Goal: Task Accomplishment & Management: Complete application form

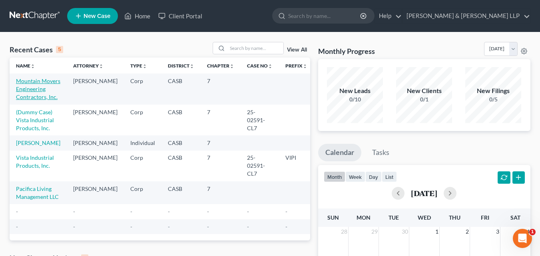
click at [21, 88] on link "Mountain Movers Engineering Contractors, Inc." at bounding box center [38, 89] width 44 height 23
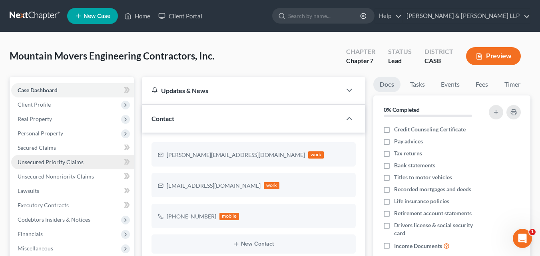
click at [51, 164] on span "Unsecured Priority Claims" at bounding box center [51, 162] width 66 height 7
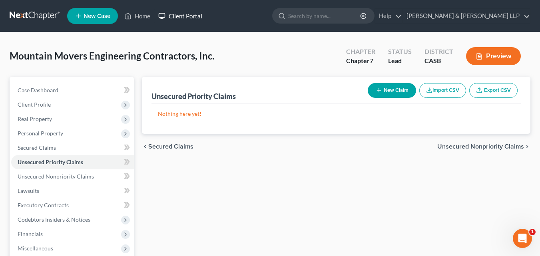
click at [187, 17] on link "Client Portal" at bounding box center [180, 16] width 52 height 14
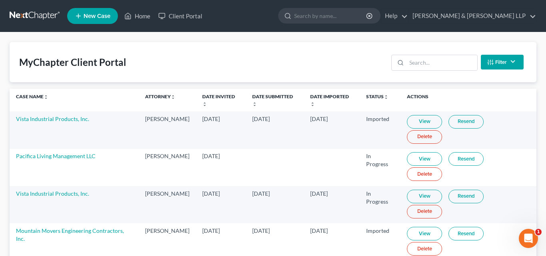
click at [420, 227] on link "View" at bounding box center [424, 234] width 35 height 14
click at [74, 227] on link "Mountain Movers Engineering Contractors, Inc." at bounding box center [70, 234] width 108 height 15
select select "10"
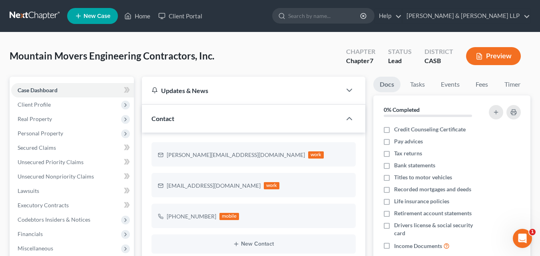
click at [493, 58] on button "Preview" at bounding box center [493, 56] width 55 height 18
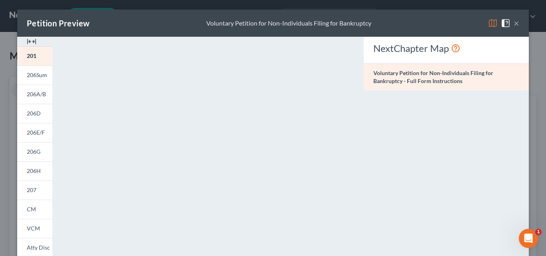
scroll to position [195, 0]
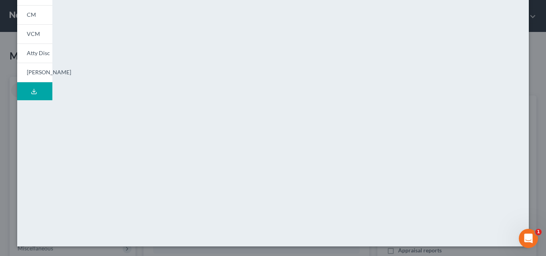
click at [33, 89] on icon at bounding box center [34, 91] width 6 height 6
click at [34, 82] on span "[PERSON_NAME]" at bounding box center [49, 79] width 44 height 7
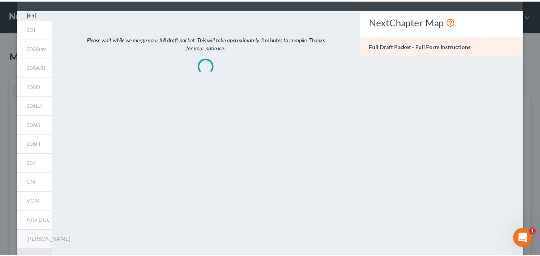
scroll to position [0, 0]
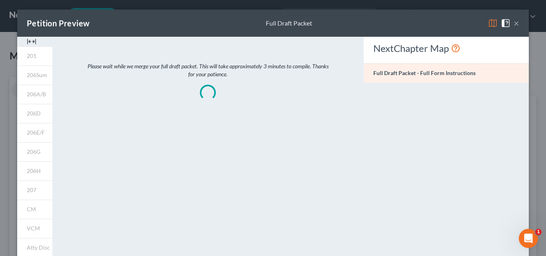
click at [514, 21] on button "×" at bounding box center [517, 23] width 6 height 10
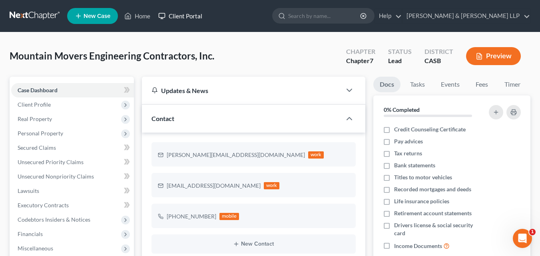
click at [194, 14] on link "Client Portal" at bounding box center [180, 16] width 52 height 14
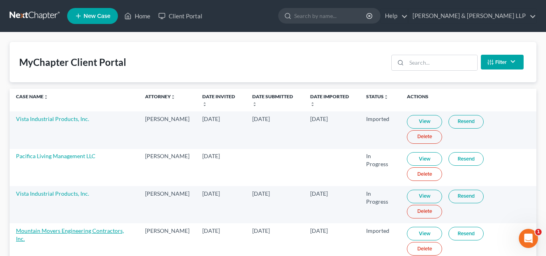
click at [65, 227] on link "Mountain Movers Engineering Contractors, Inc." at bounding box center [70, 234] width 108 height 15
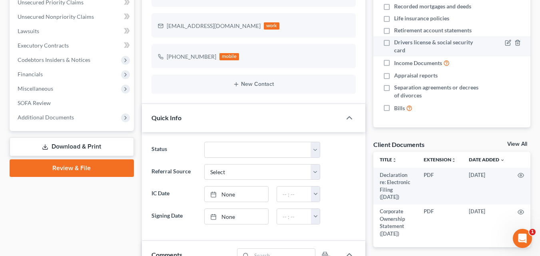
scroll to position [360, 0]
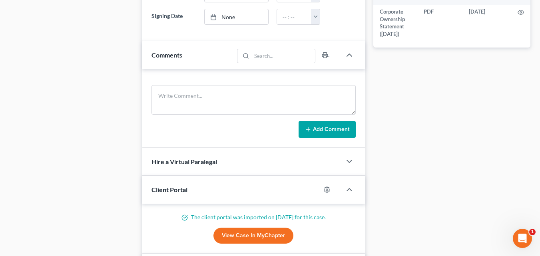
click at [264, 232] on link "View Case in MyChapter" at bounding box center [253, 236] width 80 height 16
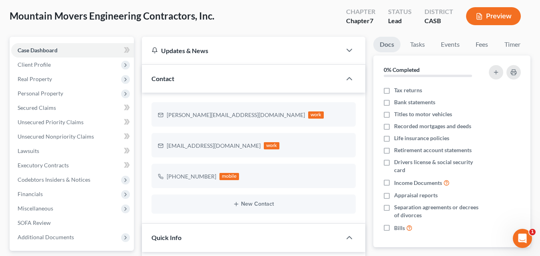
scroll to position [0, 0]
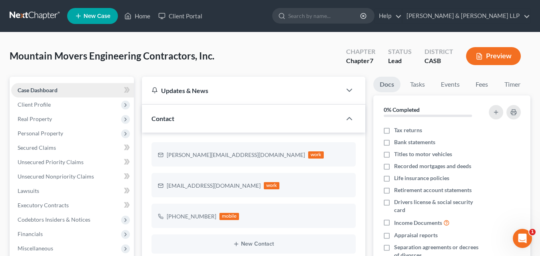
click at [74, 90] on link "Case Dashboard" at bounding box center [72, 90] width 123 height 14
click at [170, 96] on div "Updates & News" at bounding box center [241, 91] width 199 height 28
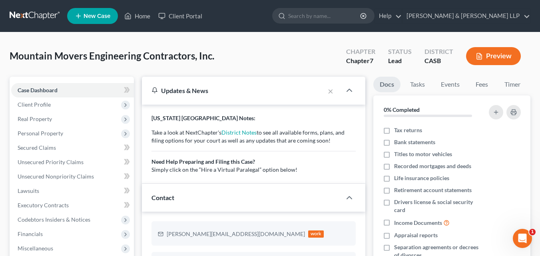
click at [170, 96] on div "Updates & News" at bounding box center [233, 91] width 183 height 28
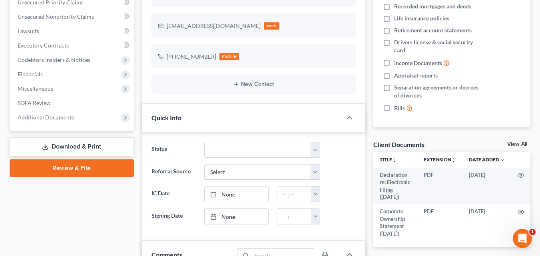
scroll to position [200, 0]
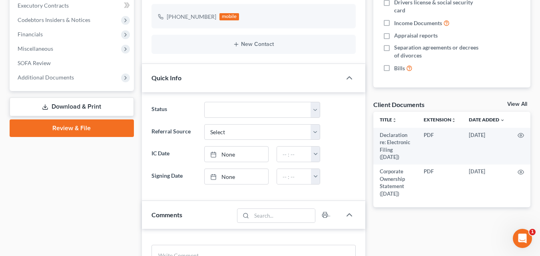
click at [115, 121] on link "Review & File" at bounding box center [72, 129] width 124 height 18
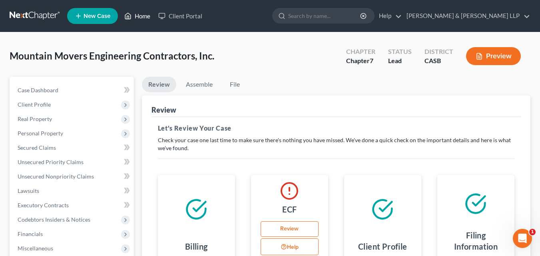
click at [134, 16] on link "Home" at bounding box center [137, 16] width 34 height 14
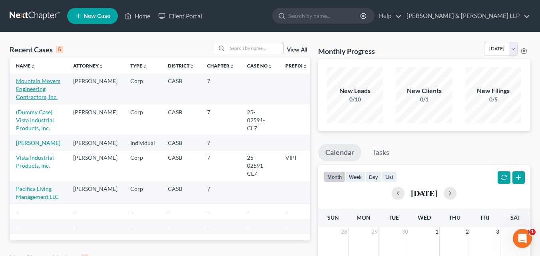
click at [31, 91] on link "Mountain Movers Engineering Contractors, Inc." at bounding box center [38, 89] width 44 height 23
select select "10"
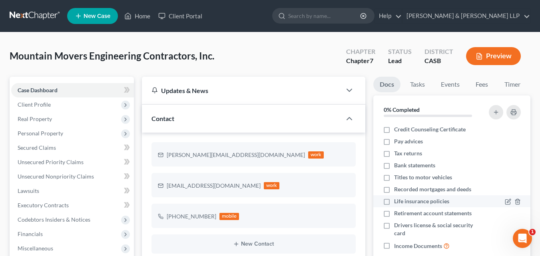
scroll to position [40, 0]
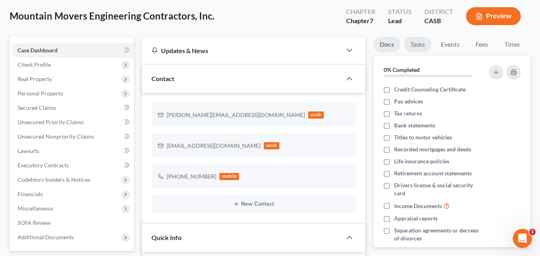
click at [422, 40] on link "Tasks" at bounding box center [418, 45] width 28 height 16
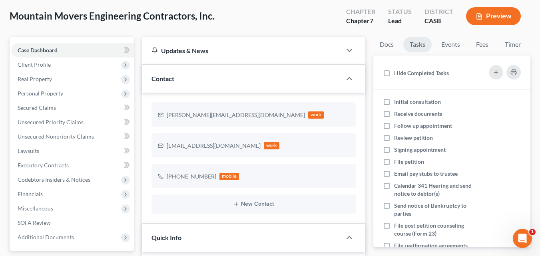
click at [422, 40] on link "Tasks" at bounding box center [417, 45] width 28 height 16
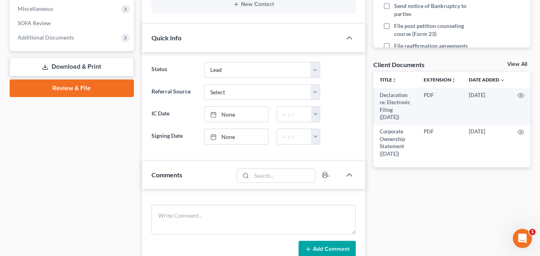
scroll to position [360, 0]
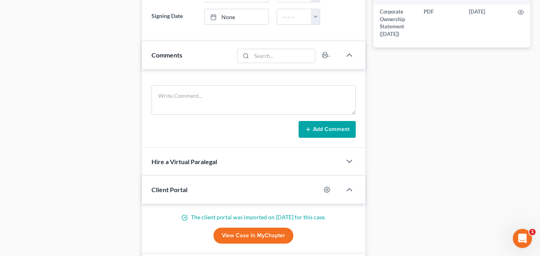
click at [239, 231] on link "View Case in MyChapter" at bounding box center [253, 236] width 80 height 16
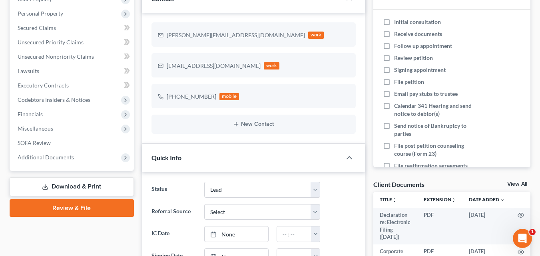
scroll to position [0, 0]
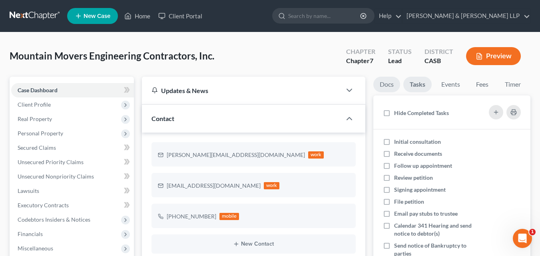
click at [388, 85] on link "Docs" at bounding box center [386, 85] width 27 height 16
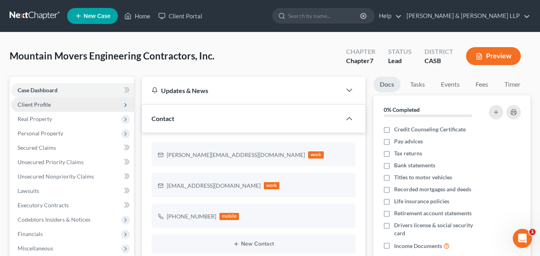
click at [77, 106] on span "Client Profile" at bounding box center [72, 105] width 123 height 14
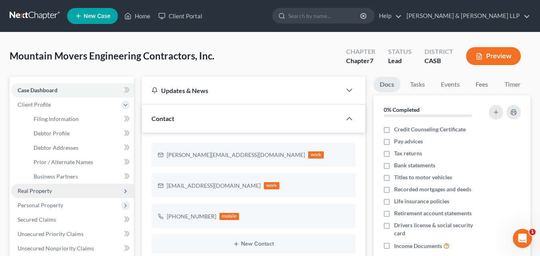
scroll to position [40, 0]
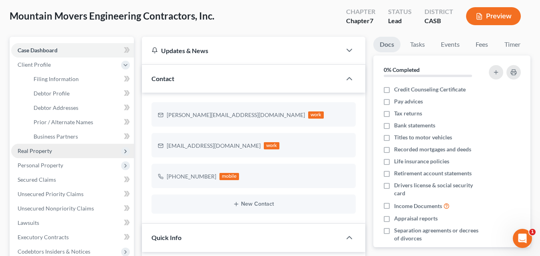
click at [44, 148] on span "Real Property" at bounding box center [35, 151] width 34 height 7
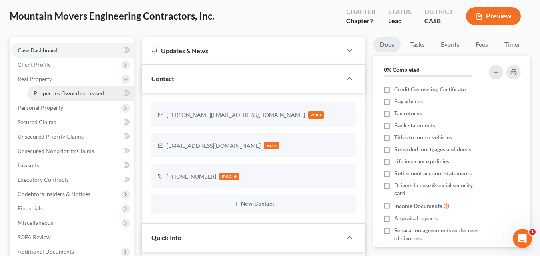
click at [47, 91] on span "Properties Owned or Leased" at bounding box center [69, 93] width 70 height 7
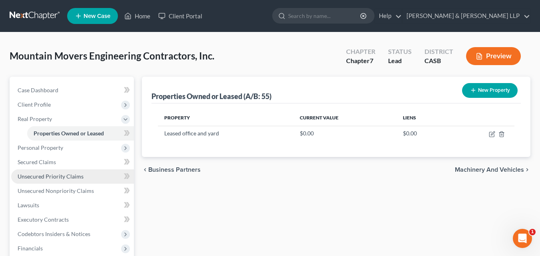
click at [89, 175] on link "Unsecured Priority Claims" at bounding box center [72, 177] width 123 height 14
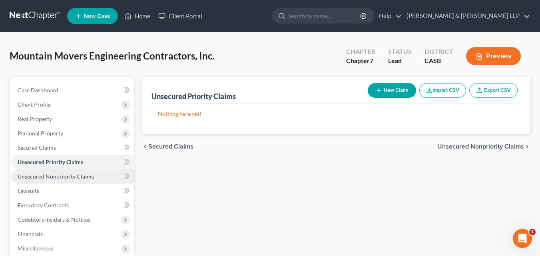
click at [76, 175] on span "Unsecured Nonpriority Claims" at bounding box center [56, 176] width 76 height 7
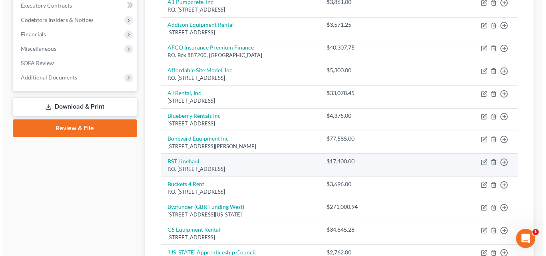
scroll to position [320, 0]
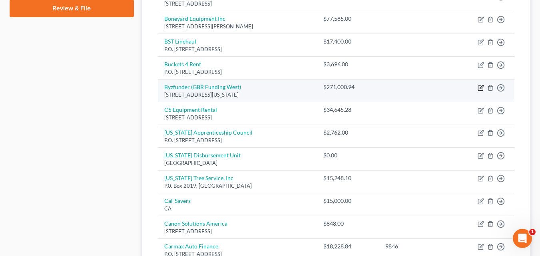
click at [481, 88] on icon "button" at bounding box center [482, 87] width 4 height 4
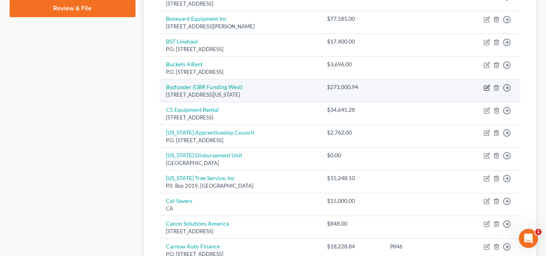
select select "35"
select select "11"
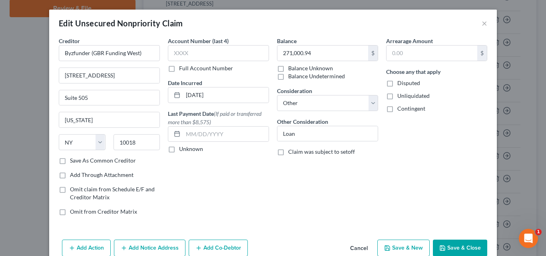
scroll to position [39, 0]
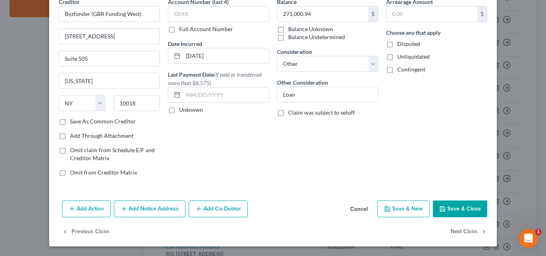
click at [233, 204] on button "Add Co-Debtor" at bounding box center [218, 209] width 59 height 17
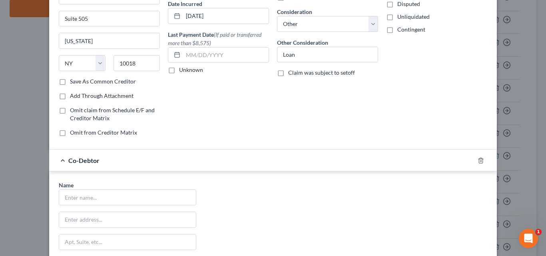
scroll to position [159, 0]
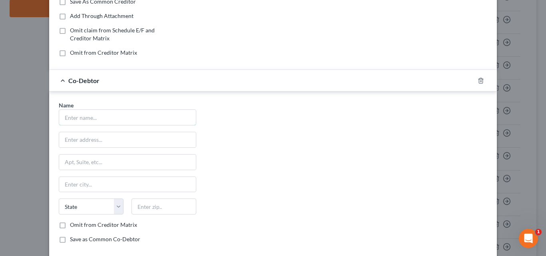
drag, startPoint x: 97, startPoint y: 116, endPoint x: 271, endPoint y: 77, distance: 178.3
click at [97, 116] on input "text" at bounding box center [127, 117] width 137 height 15
click at [112, 112] on input "[PERSON_NAME]" at bounding box center [127, 117] width 137 height 15
click at [100, 117] on input "[PERSON_NAME]" at bounding box center [127, 117] width 137 height 15
type input "[PERSON_NAME]"
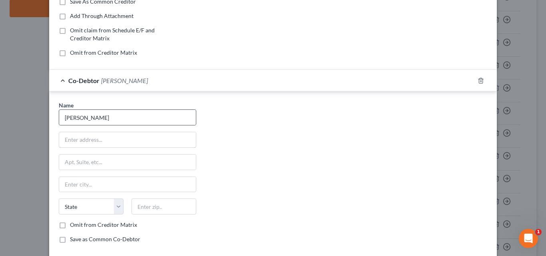
type input "[STREET_ADDRESS]"
click at [116, 207] on select "State [US_STATE] AK AR AZ CA CO CT DE DC [GEOGRAPHIC_DATA] [GEOGRAPHIC_DATA] GU…" at bounding box center [91, 207] width 65 height 16
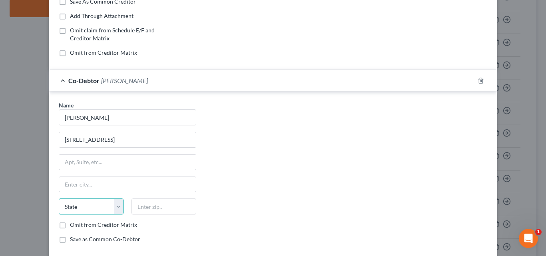
select select "4"
click at [59, 199] on select "State [US_STATE] AK AR AZ CA CO CT DE DC [GEOGRAPHIC_DATA] [GEOGRAPHIC_DATA] GU…" at bounding box center [91, 207] width 65 height 16
click at [149, 208] on input "text" at bounding box center [164, 207] width 65 height 16
type input "92054"
type input "Oceanside"
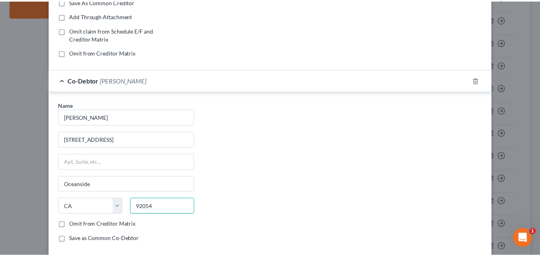
scroll to position [226, 0]
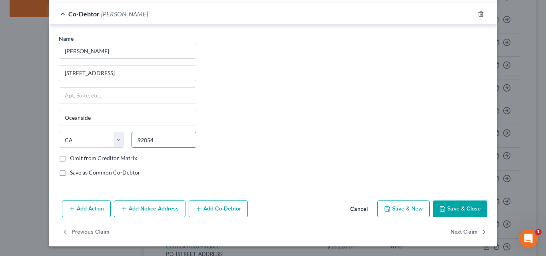
type input "92054"
click at [459, 208] on button "Save & Close" at bounding box center [460, 209] width 54 height 17
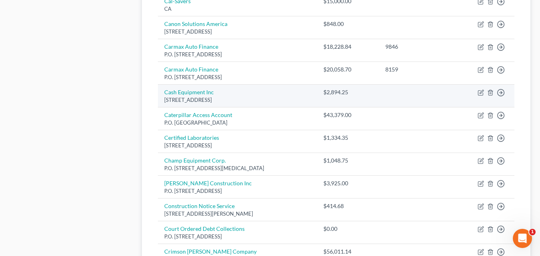
scroll to position [560, 0]
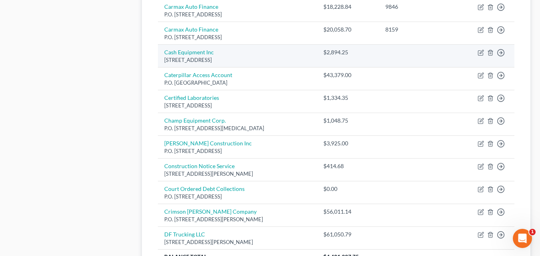
click at [275, 125] on div "P.O. [STREET_ADDRESS][MEDICAL_DATA]" at bounding box center [237, 129] width 146 height 8
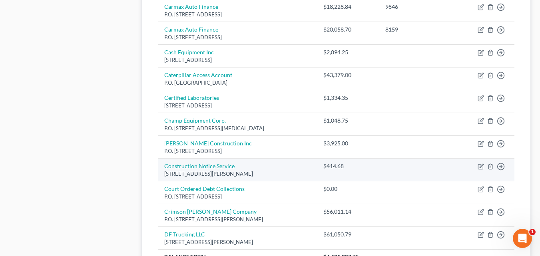
scroll to position [667, 0]
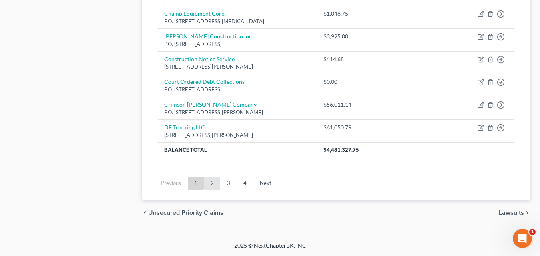
click at [214, 181] on link "2" at bounding box center [212, 183] width 16 height 13
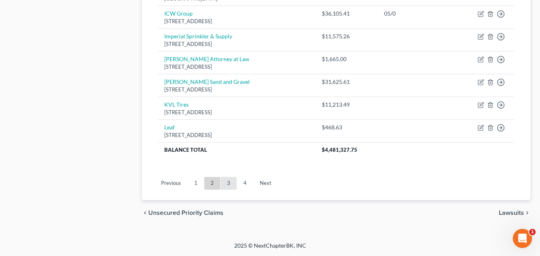
click at [227, 180] on link "3" at bounding box center [229, 183] width 16 height 13
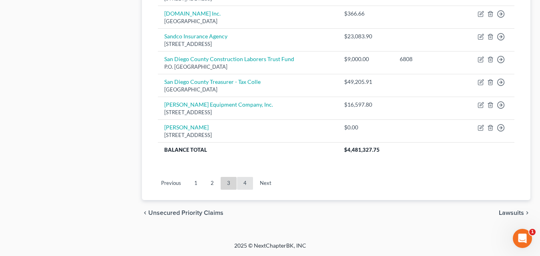
click at [245, 185] on link "4" at bounding box center [245, 183] width 16 height 13
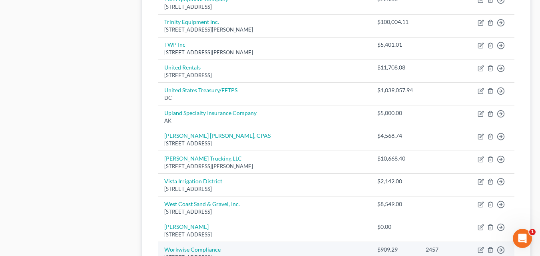
scroll to position [507, 0]
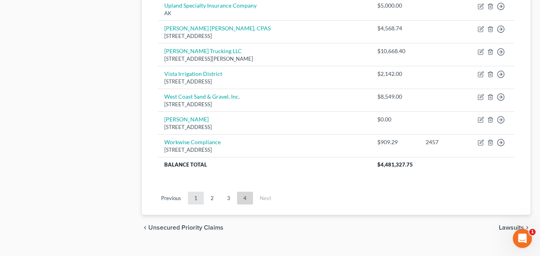
click at [199, 192] on link "1" at bounding box center [196, 198] width 16 height 13
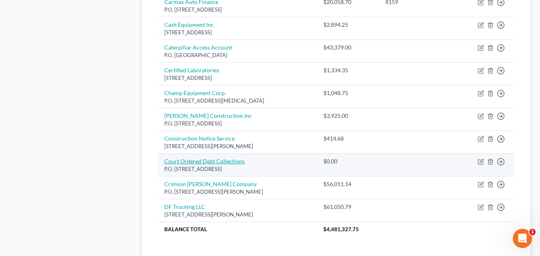
scroll to position [667, 0]
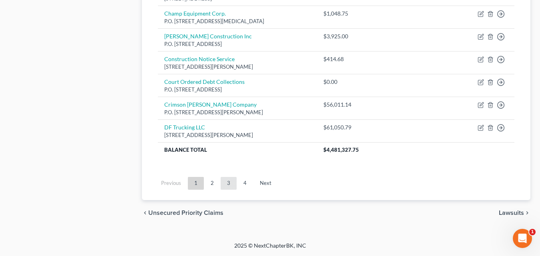
click at [232, 181] on link "3" at bounding box center [229, 183] width 16 height 13
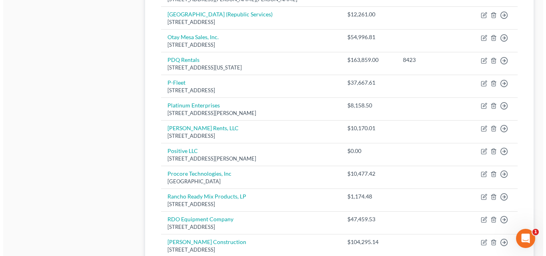
scroll to position [307, 0]
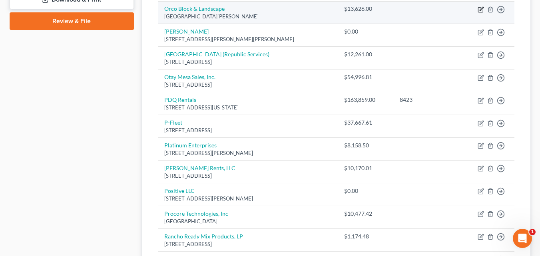
click at [483, 8] on icon "button" at bounding box center [482, 9] width 4 height 4
select select "4"
select select "11"
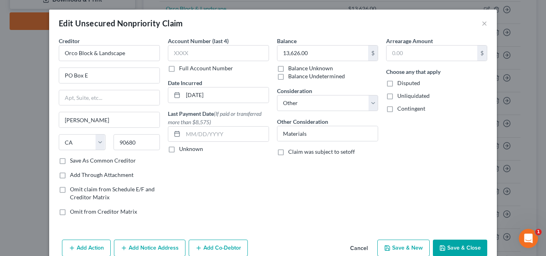
click at [228, 249] on button "Add Co-Debtor" at bounding box center [218, 248] width 59 height 17
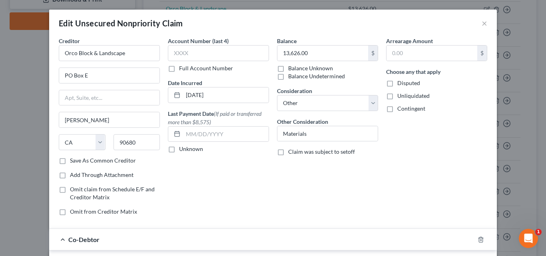
scroll to position [80, 0]
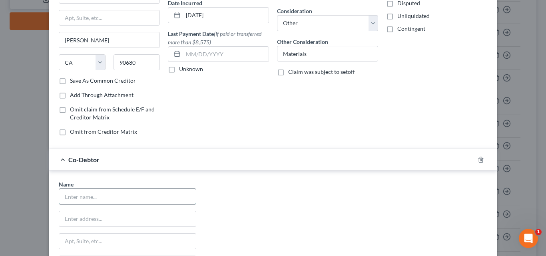
click at [138, 193] on input "text" at bounding box center [127, 196] width 137 height 15
type input "[PERSON_NAME]"
type input "[STREET_ADDRESS]"
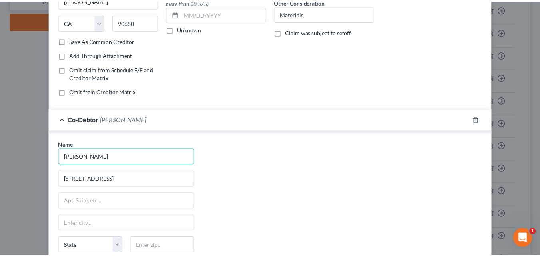
scroll to position [200, 0]
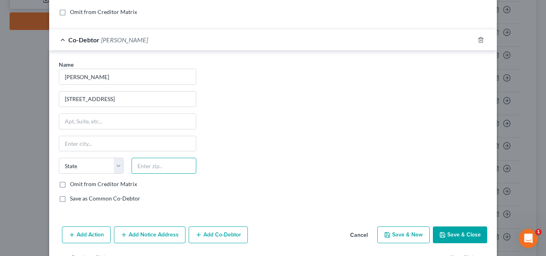
click at [145, 169] on input "text" at bounding box center [164, 166] width 65 height 16
type input "92054"
type input "Oceanside"
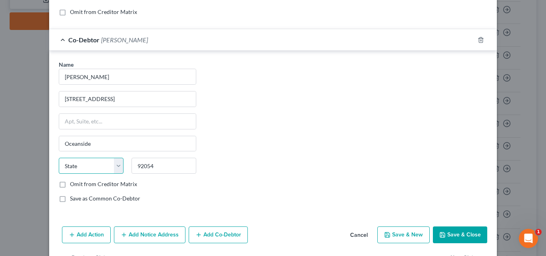
select select "4"
click at [461, 238] on button "Save & Close" at bounding box center [460, 235] width 54 height 17
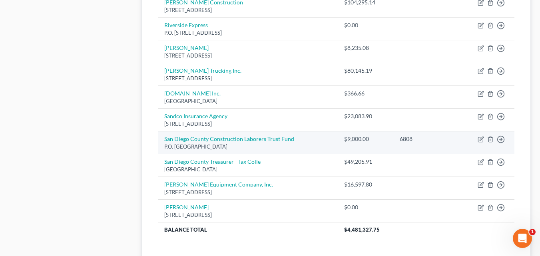
scroll to position [667, 0]
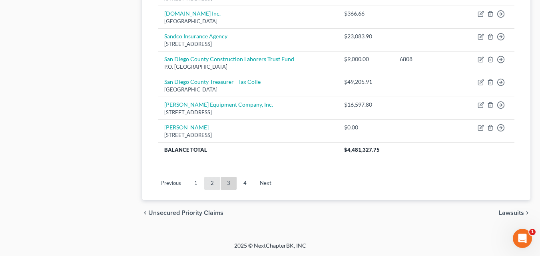
click at [215, 184] on link "2" at bounding box center [212, 183] width 16 height 13
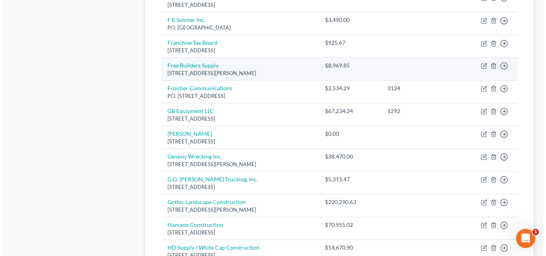
scroll to position [267, 0]
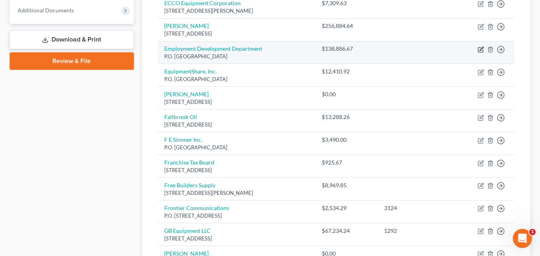
click at [479, 47] on icon "button" at bounding box center [480, 49] width 5 height 5
select select "4"
select select "11"
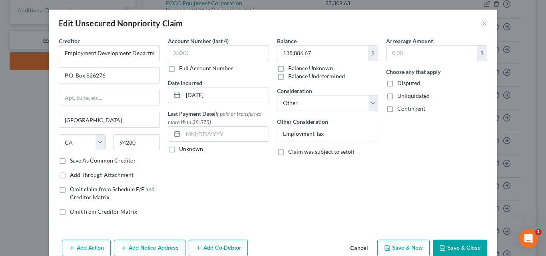
scroll to position [39, 0]
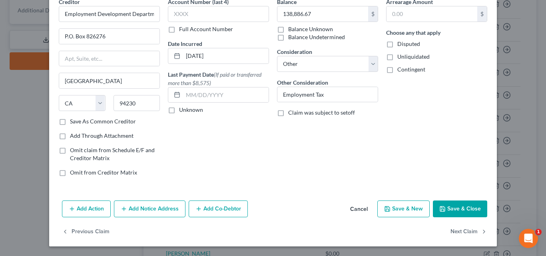
click at [215, 210] on button "Add Co-Debtor" at bounding box center [218, 209] width 59 height 17
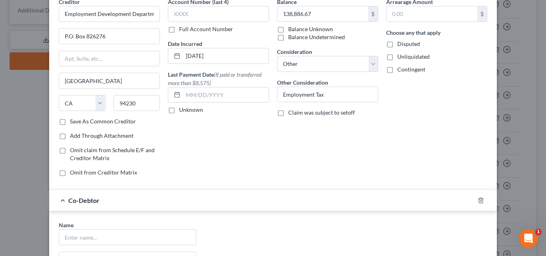
scroll to position [199, 0]
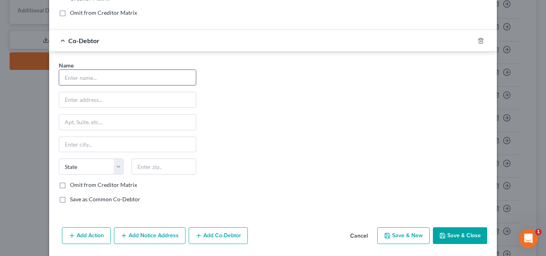
click at [140, 80] on input "text" at bounding box center [127, 77] width 137 height 15
type input "[PERSON_NAME]"
type input "[STREET_ADDRESS]"
click at [120, 120] on input "text" at bounding box center [127, 122] width 137 height 15
click at [82, 143] on input "text" at bounding box center [127, 144] width 137 height 15
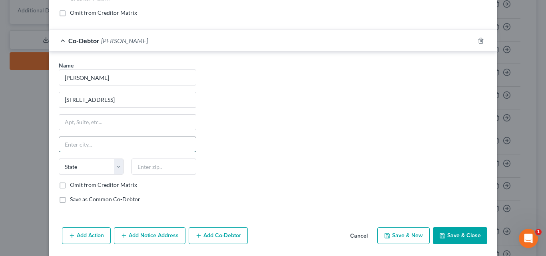
type input "Oceanside"
select select "4"
type input "92054"
click at [472, 232] on button "Save & Close" at bounding box center [460, 235] width 54 height 17
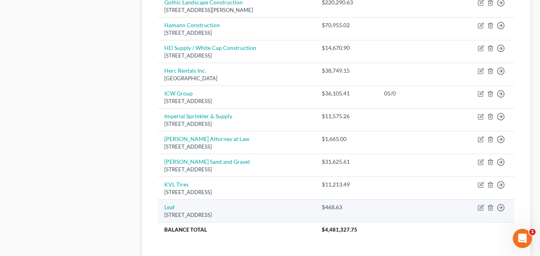
scroll to position [627, 0]
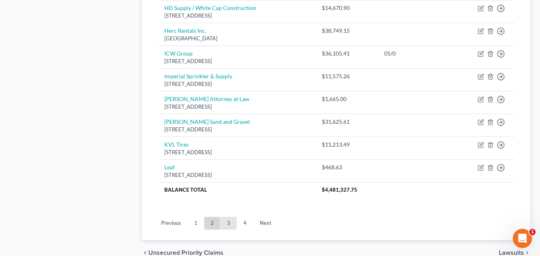
click at [224, 222] on link "3" at bounding box center [229, 223] width 16 height 13
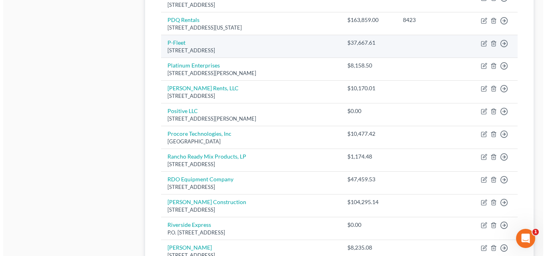
scroll to position [307, 0]
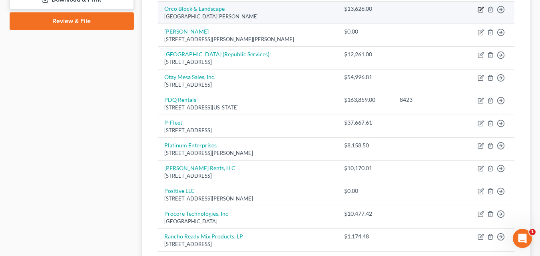
click at [478, 12] on icon "button" at bounding box center [480, 9] width 5 height 5
select select "4"
select select "11"
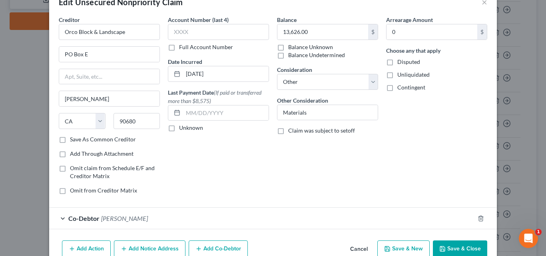
scroll to position [61, 0]
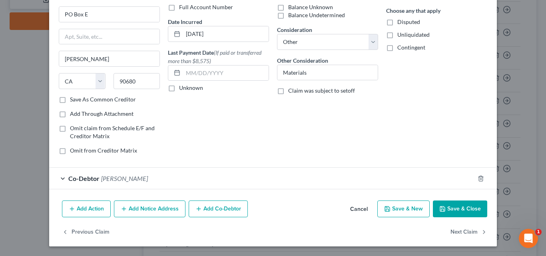
click at [205, 212] on button "Add Co-Debtor" at bounding box center [218, 209] width 59 height 17
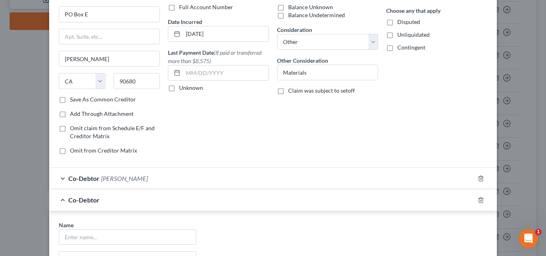
click at [481, 199] on div at bounding box center [486, 200] width 22 height 13
click at [478, 199] on icon "button" at bounding box center [481, 200] width 6 height 6
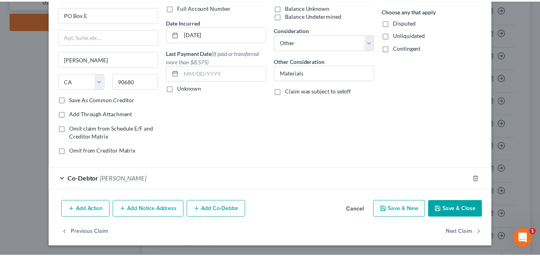
scroll to position [0, 0]
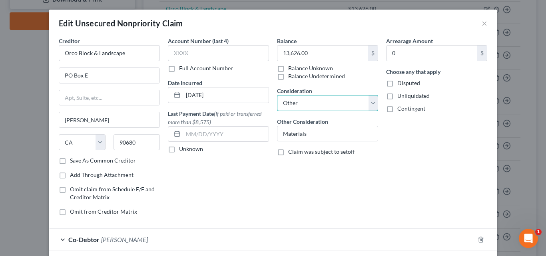
click at [372, 100] on select "Select Cable / Satellite Services Collection Agency Credit Card Debt Debt Couns…" at bounding box center [327, 103] width 101 height 16
click at [483, 27] on button "×" at bounding box center [485, 23] width 6 height 10
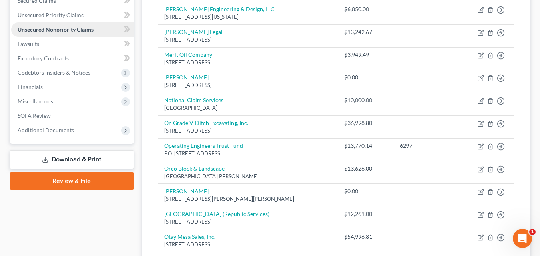
scroll to position [107, 0]
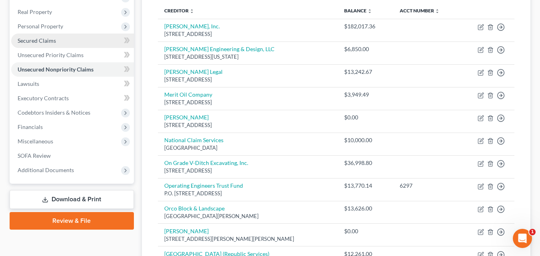
click at [54, 40] on span "Secured Claims" at bounding box center [37, 40] width 38 height 7
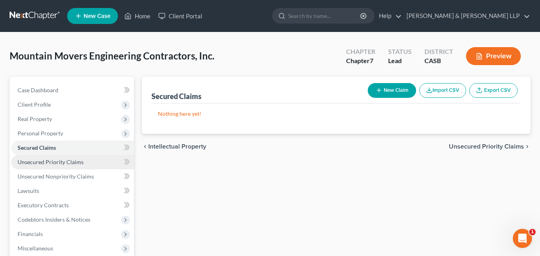
click at [74, 163] on span "Unsecured Priority Claims" at bounding box center [51, 162] width 66 height 7
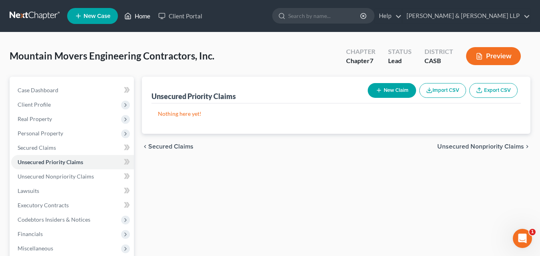
click at [135, 19] on link "Home" at bounding box center [137, 16] width 34 height 14
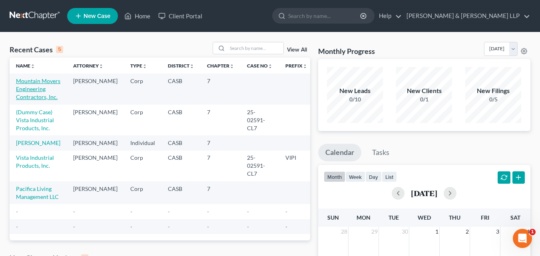
click at [19, 89] on link "Mountain Movers Engineering Contractors, Inc." at bounding box center [38, 89] width 44 height 23
select select "10"
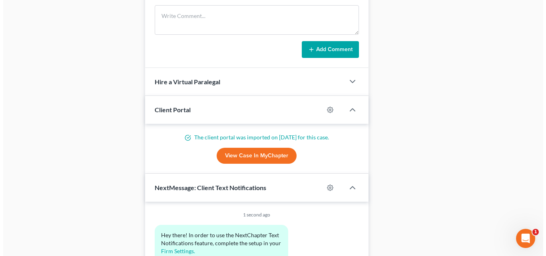
scroll to position [480, 0]
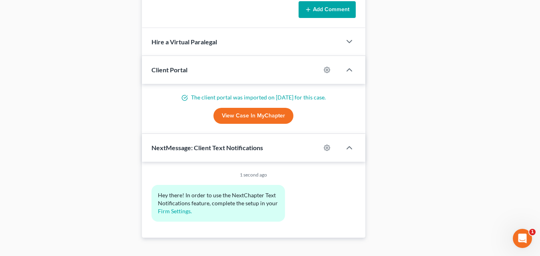
click at [286, 112] on link "View Case in MyChapter" at bounding box center [253, 116] width 80 height 16
click at [264, 114] on link "View Case in MyChapter" at bounding box center [253, 116] width 80 height 16
click at [327, 67] on icon "button" at bounding box center [327, 70] width 6 height 6
select select "0"
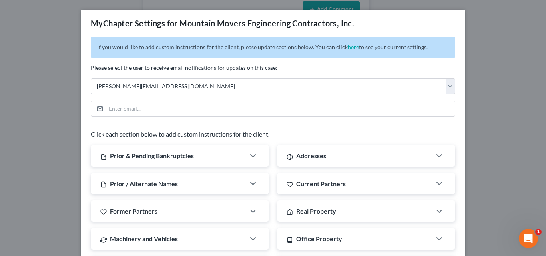
scroll to position [160, 0]
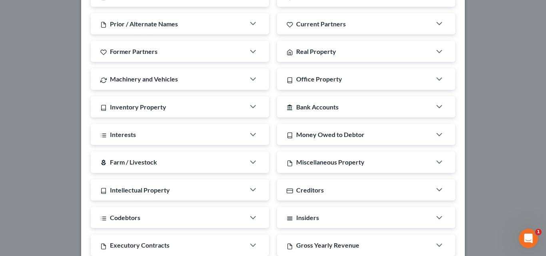
click at [343, 190] on div "Creditors" at bounding box center [354, 189] width 154 height 21
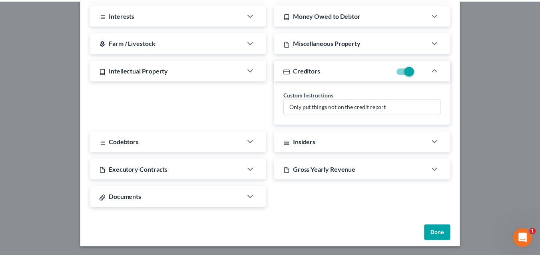
scroll to position [281, 0]
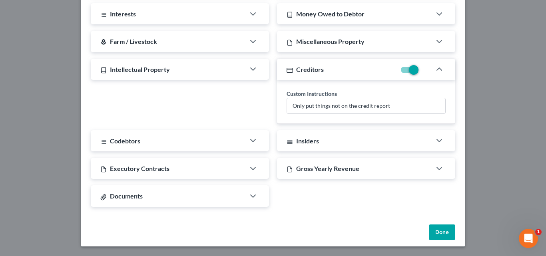
drag, startPoint x: 445, startPoint y: 231, endPoint x: 381, endPoint y: 160, distance: 95.7
click at [441, 231] on button "Done" at bounding box center [442, 233] width 26 height 16
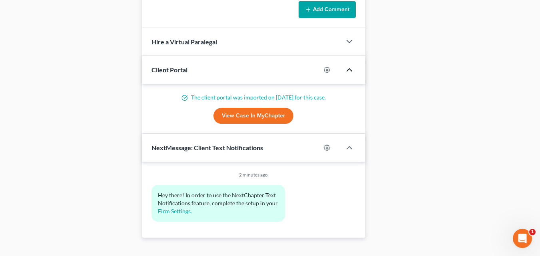
click at [346, 70] on icon "button" at bounding box center [350, 70] width 10 height 10
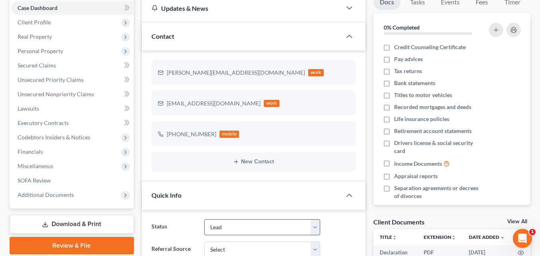
scroll to position [0, 0]
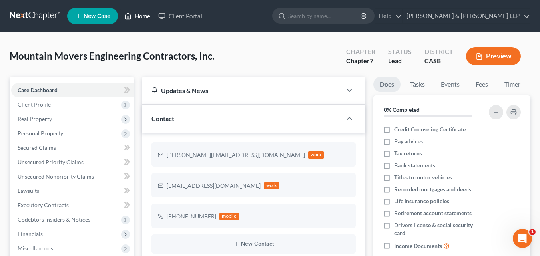
click at [135, 11] on link "Home" at bounding box center [137, 16] width 34 height 14
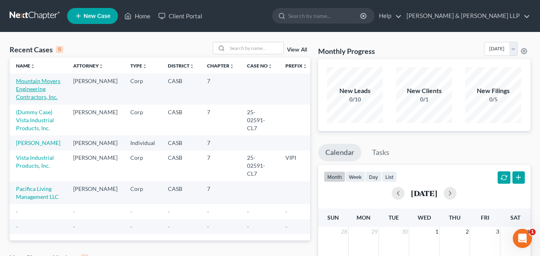
click at [26, 94] on link "Mountain Movers Engineering Contractors, Inc." at bounding box center [38, 89] width 44 height 23
select select "10"
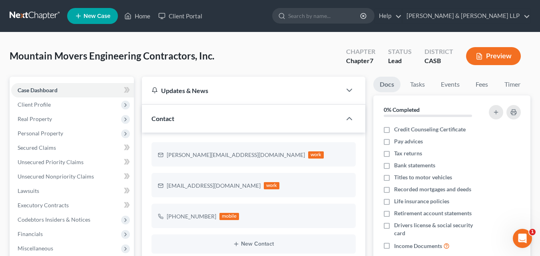
click at [477, 52] on button "Preview" at bounding box center [493, 56] width 55 height 18
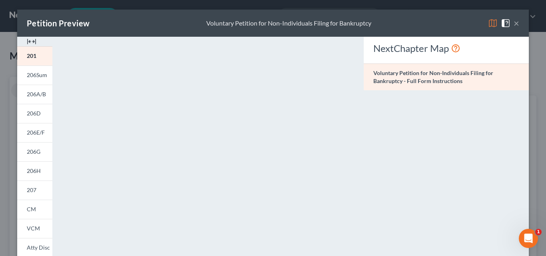
click at [514, 22] on button "×" at bounding box center [517, 23] width 6 height 10
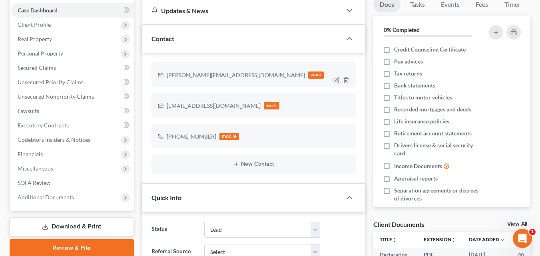
scroll to position [120, 0]
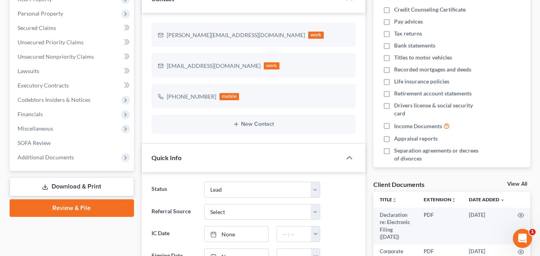
click at [56, 205] on link "Review & File" at bounding box center [72, 208] width 124 height 18
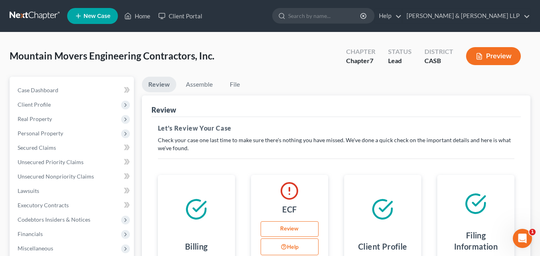
select select "10"
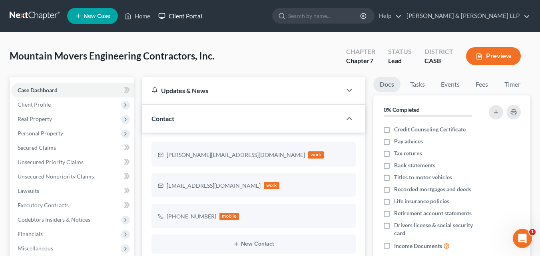
click at [175, 12] on link "Client Portal" at bounding box center [180, 16] width 52 height 14
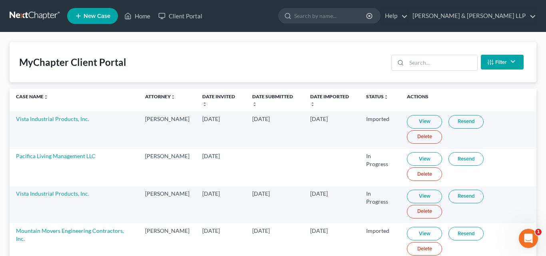
click at [416, 227] on link "View" at bounding box center [424, 234] width 35 height 14
click at [54, 227] on link "Mountain Movers Engineering Contractors, Inc." at bounding box center [70, 234] width 108 height 15
select select "10"
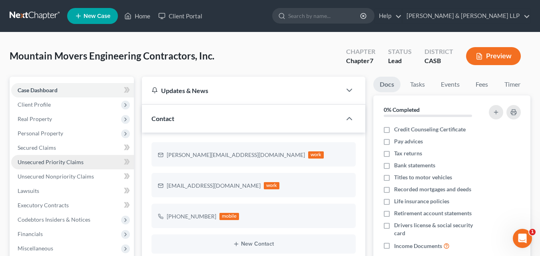
click at [60, 160] on span "Unsecured Priority Claims" at bounding box center [51, 162] width 66 height 7
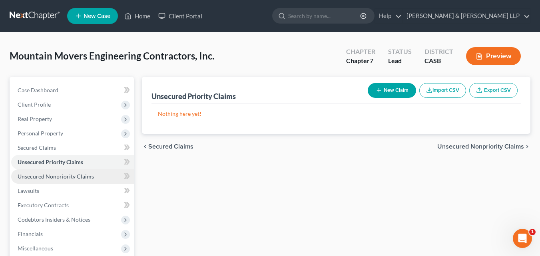
click at [85, 174] on span "Unsecured Nonpriority Claims" at bounding box center [56, 176] width 76 height 7
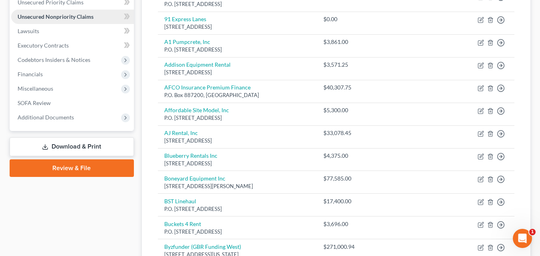
scroll to position [40, 0]
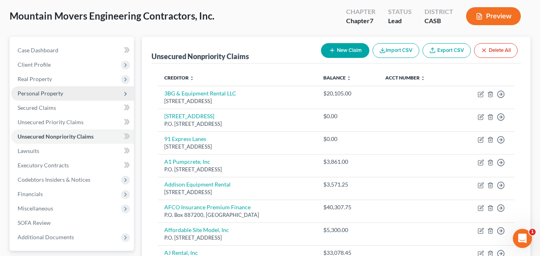
click at [48, 94] on span "Personal Property" at bounding box center [41, 93] width 46 height 7
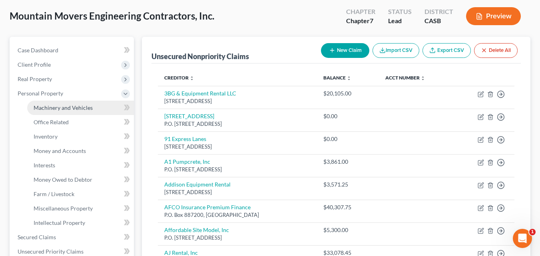
click at [77, 109] on span "Machinery and Vehicles" at bounding box center [63, 107] width 59 height 7
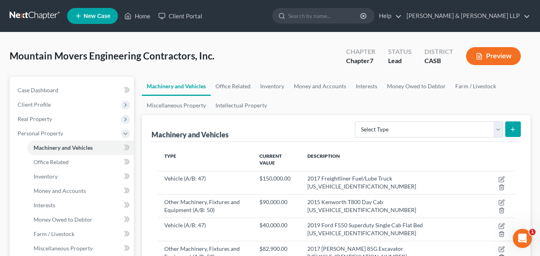
scroll to position [40, 0]
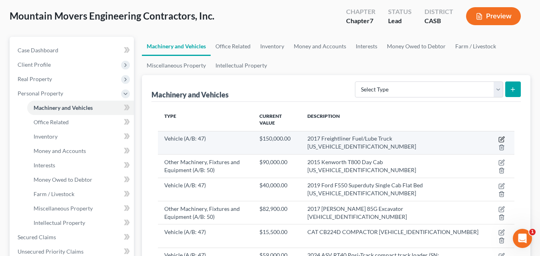
click at [499, 140] on icon "button" at bounding box center [502, 139] width 6 height 6
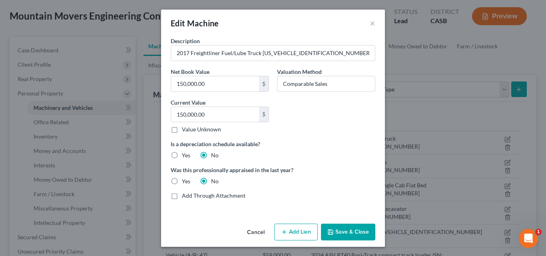
click at [298, 236] on button "Add Lien" at bounding box center [296, 232] width 44 height 17
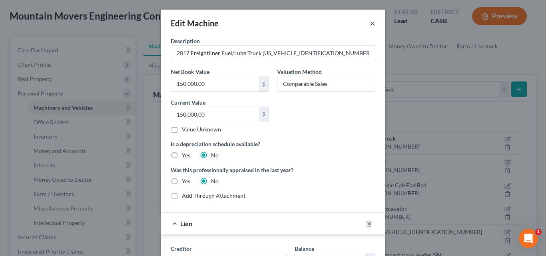
click at [370, 26] on button "×" at bounding box center [373, 23] width 6 height 10
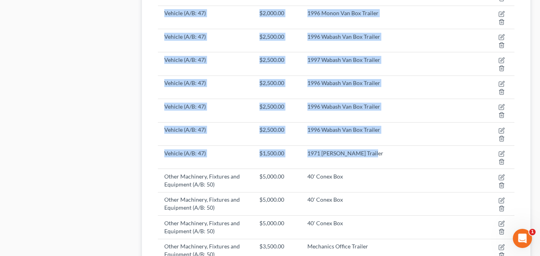
scroll to position [1037, 0]
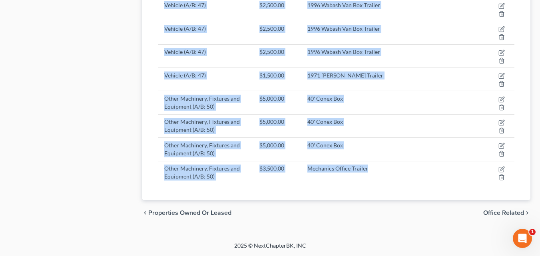
drag, startPoint x: 146, startPoint y: 37, endPoint x: 460, endPoint y: 167, distance: 339.6
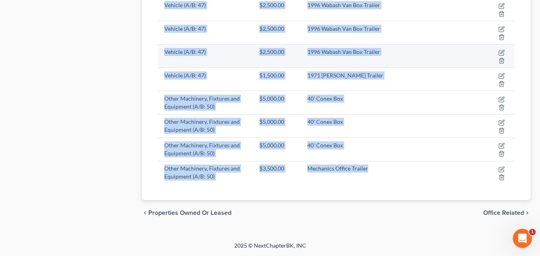
click at [184, 53] on td "Vehicle (A/B: 47)" at bounding box center [205, 55] width 95 height 23
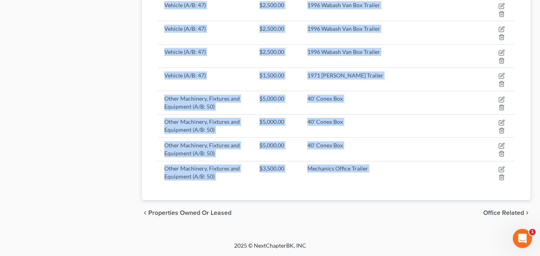
drag, startPoint x: 151, startPoint y: 133, endPoint x: 395, endPoint y: 203, distance: 253.8
copy ui-view "Machinery and Vehicles Select Type Aircraft (A/B: 49) Other Machinery, Fixtures…"
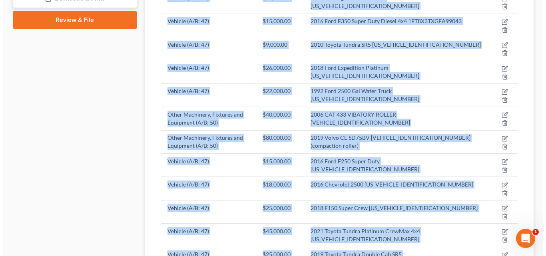
scroll to position [118, 0]
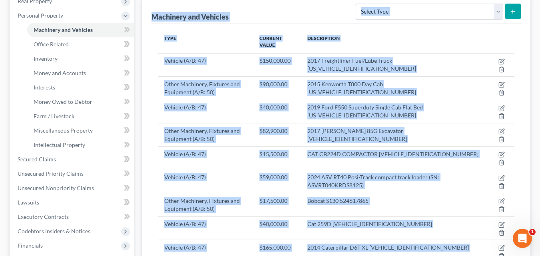
click at [251, 32] on th "Type" at bounding box center [205, 41] width 95 height 23
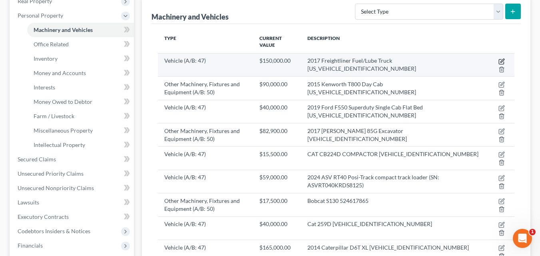
click at [503, 60] on icon "button" at bounding box center [502, 61] width 6 height 6
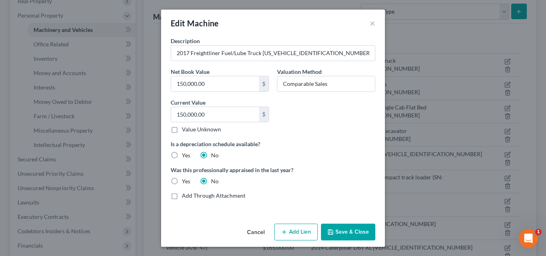
click at [345, 227] on button "Save & Close" at bounding box center [348, 232] width 54 height 17
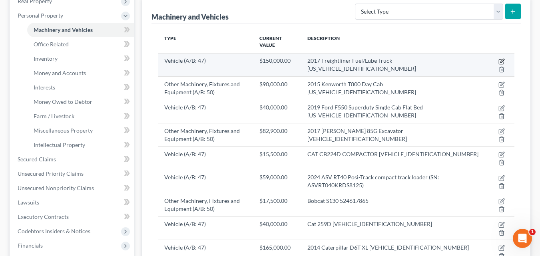
click at [501, 61] on icon "button" at bounding box center [503, 61] width 4 height 4
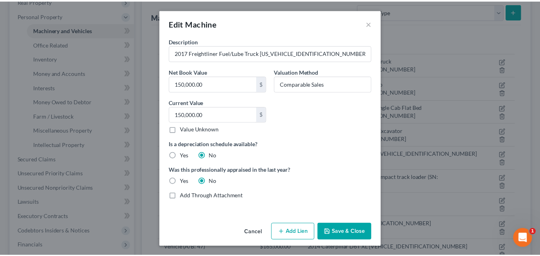
scroll to position [0, 0]
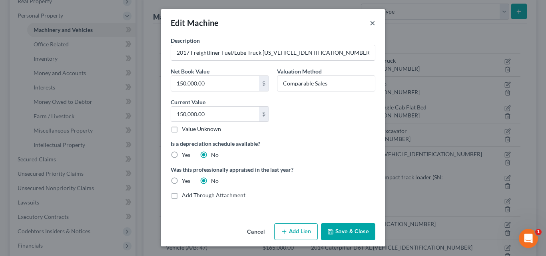
click at [371, 24] on button "×" at bounding box center [373, 23] width 6 height 10
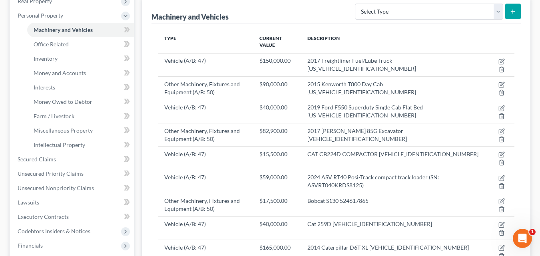
scroll to position [0, 0]
